Goal: Check status: Check status

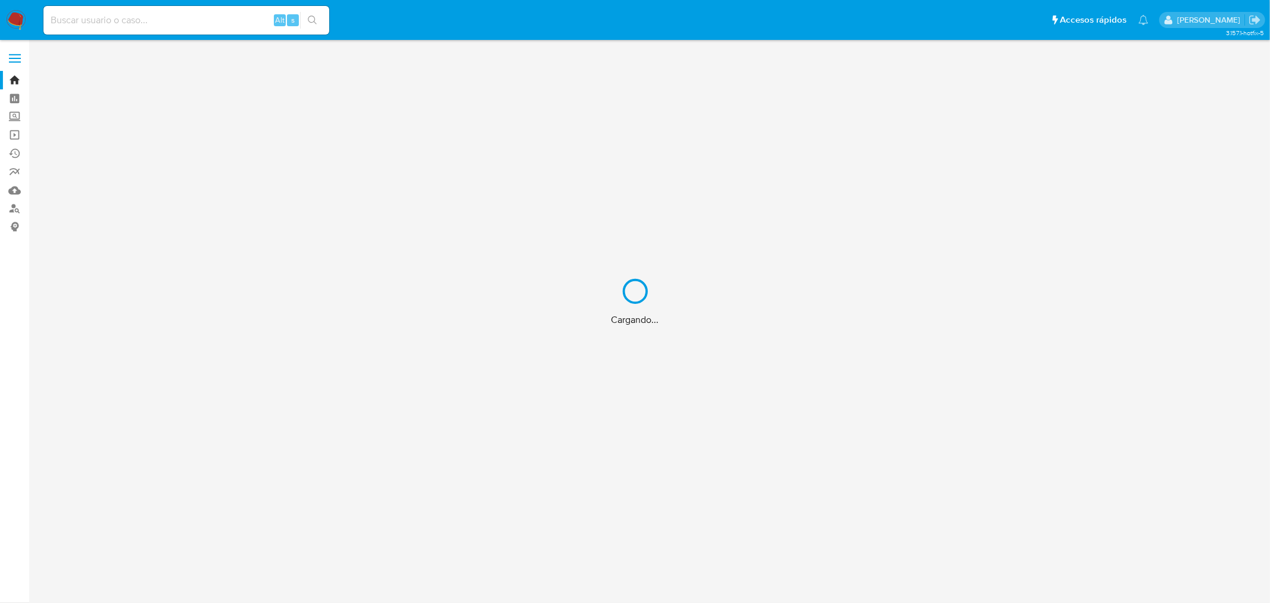
click at [64, 17] on div "Cargando..." at bounding box center [635, 301] width 1270 height 603
click at [64, 18] on input at bounding box center [186, 20] width 286 height 15
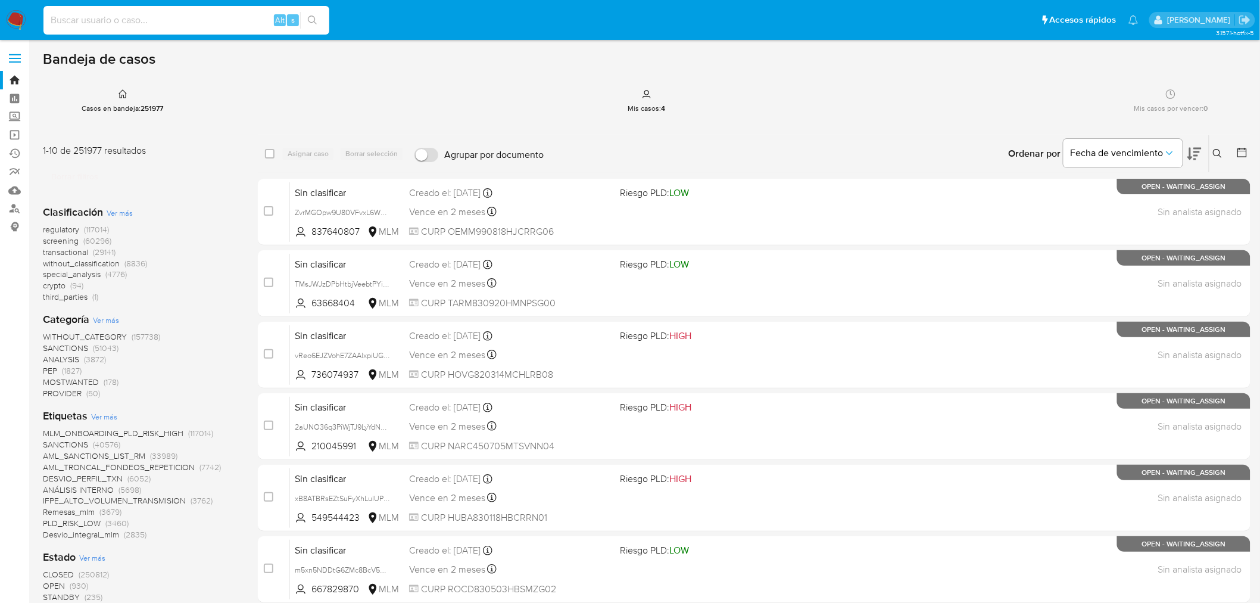
paste input "2450529742"
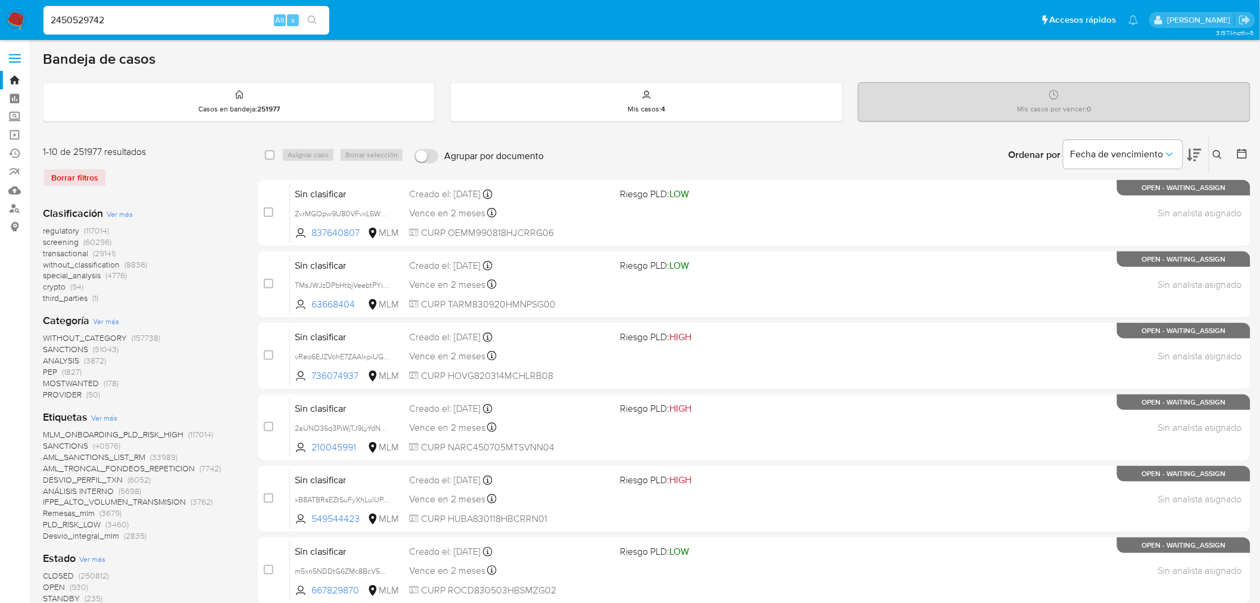
type input "2450529742"
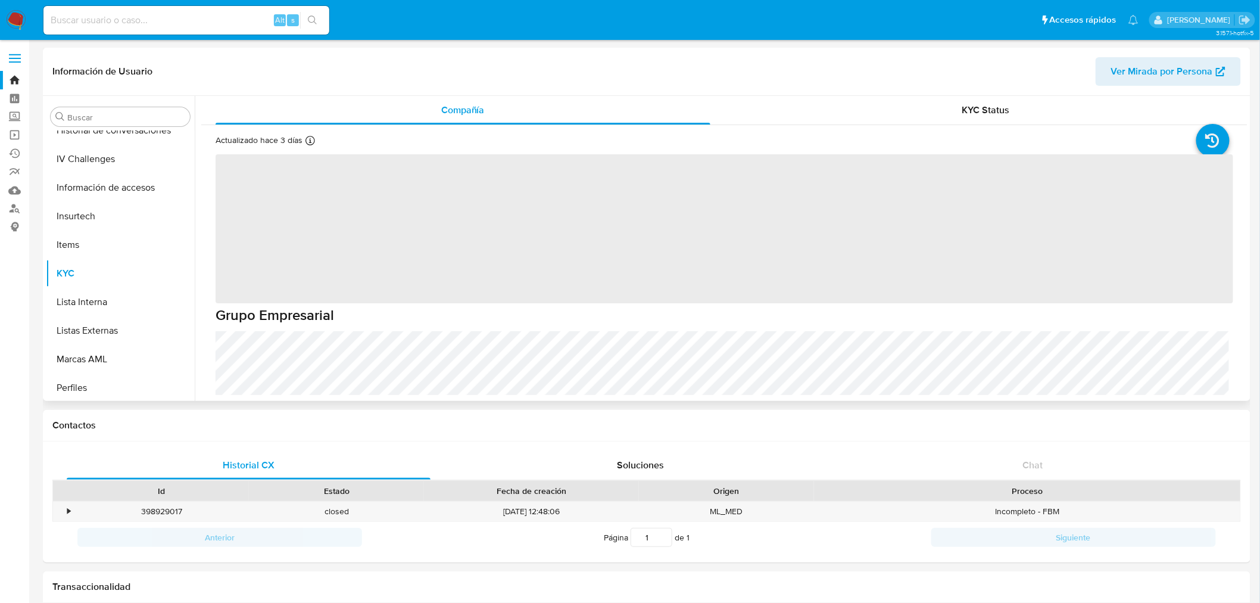
scroll to position [503, 0]
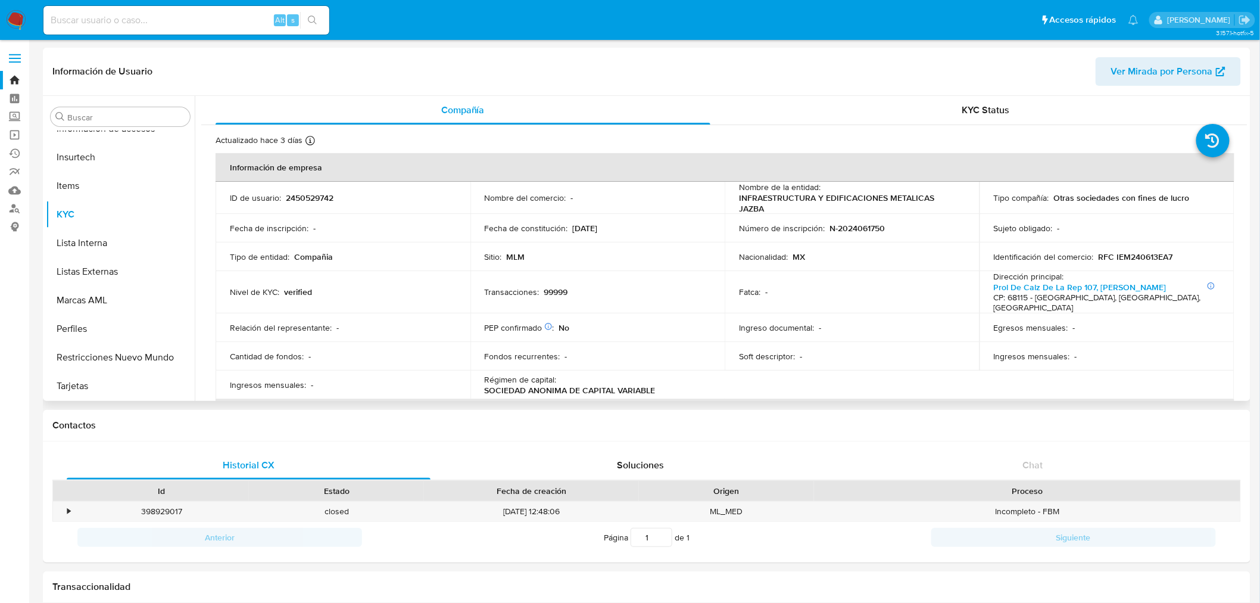
select select "10"
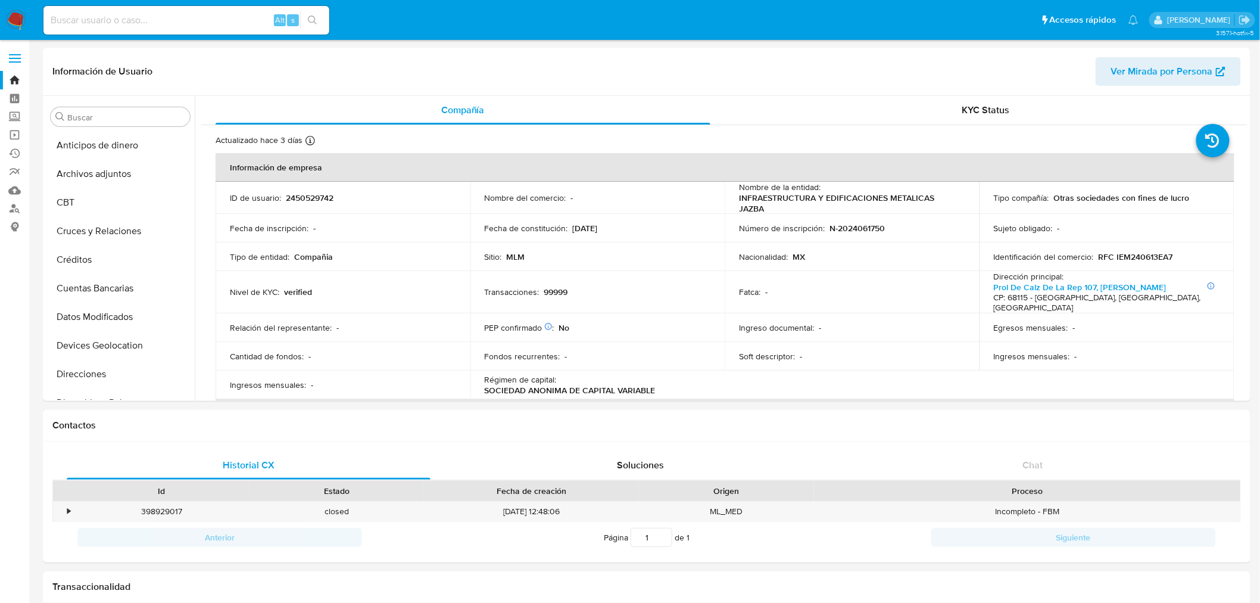
click at [149, 23] on input at bounding box center [186, 20] width 286 height 15
paste input "2450529742"
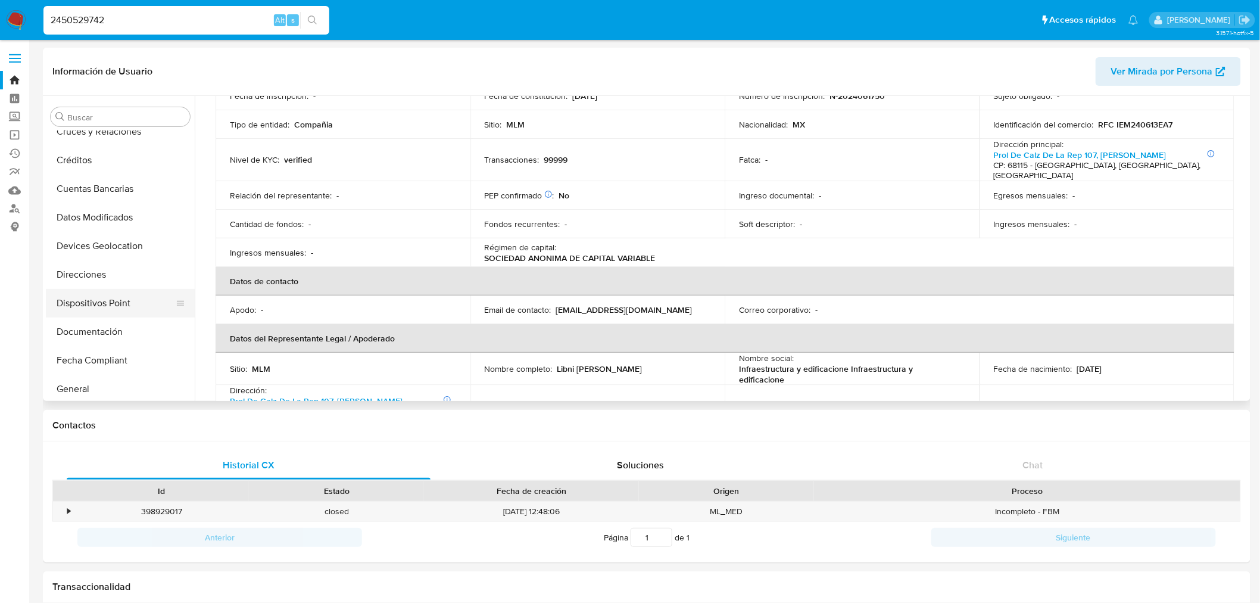
scroll to position [198, 0]
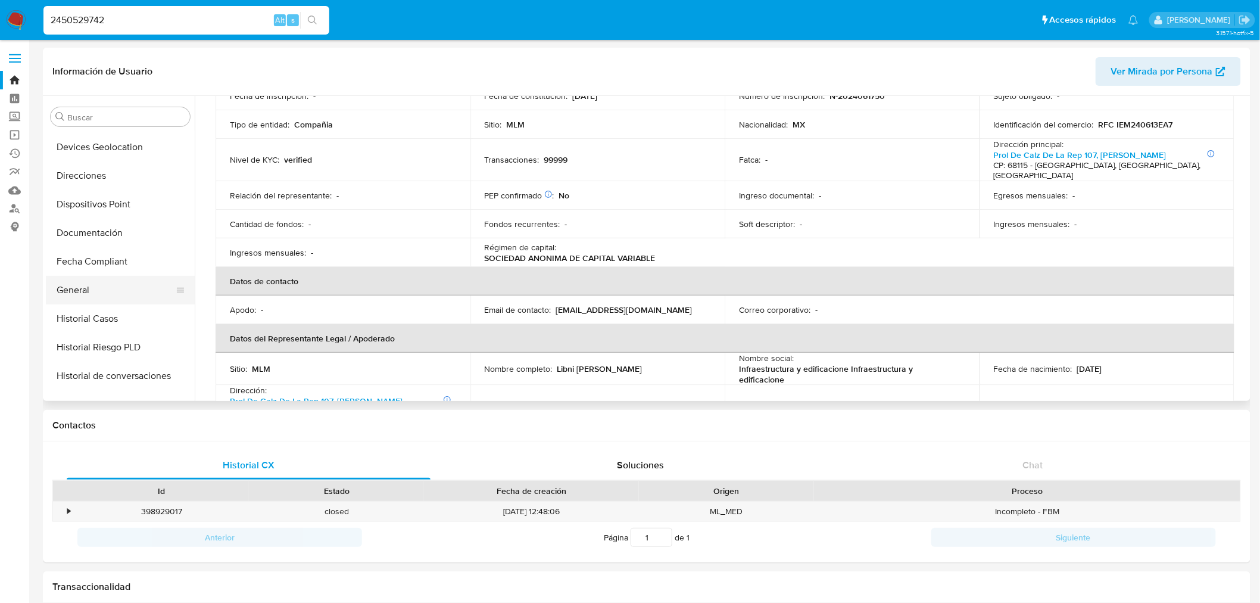
type input "2450529742"
drag, startPoint x: 106, startPoint y: 289, endPoint x: 114, endPoint y: 295, distance: 9.4
click at [106, 288] on button "General" at bounding box center [115, 290] width 139 height 29
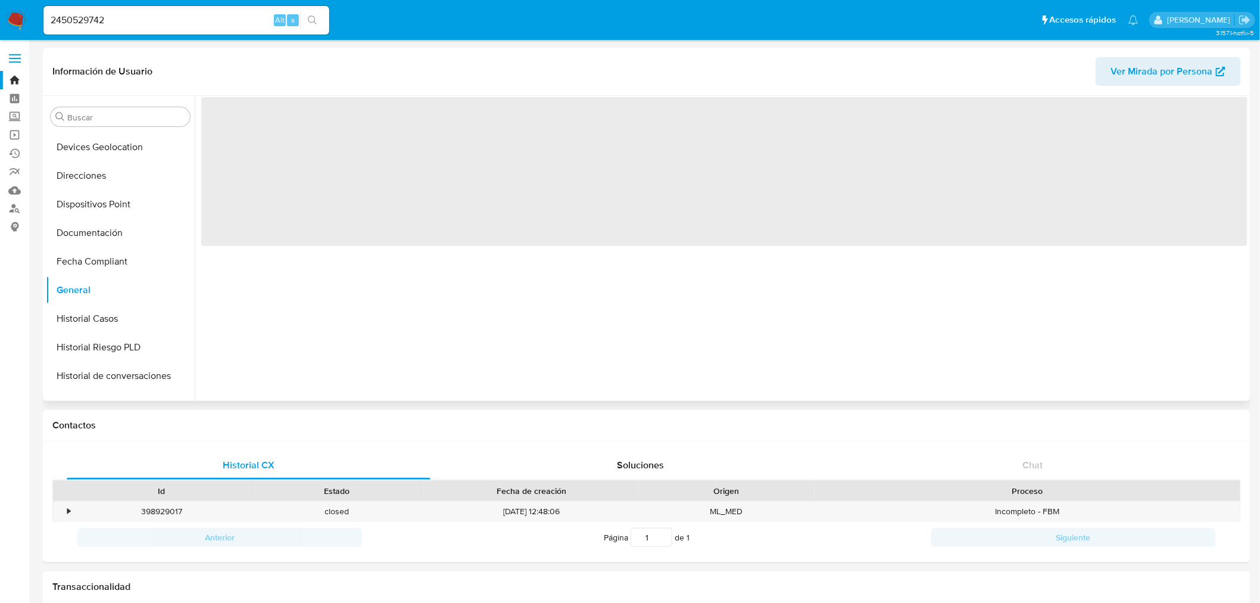
scroll to position [0, 0]
